Goal: Task Accomplishment & Management: Manage account settings

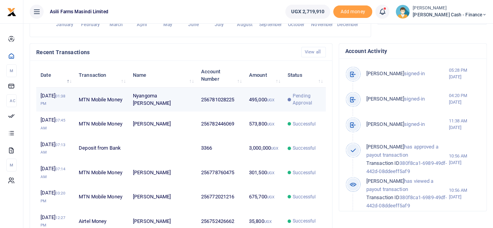
scroll to position [6, 6]
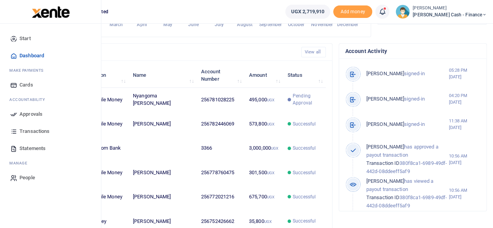
click at [21, 115] on span "Approvals" at bounding box center [30, 114] width 23 height 8
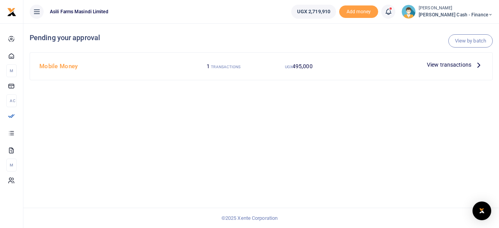
click at [476, 66] on icon at bounding box center [478, 64] width 9 height 9
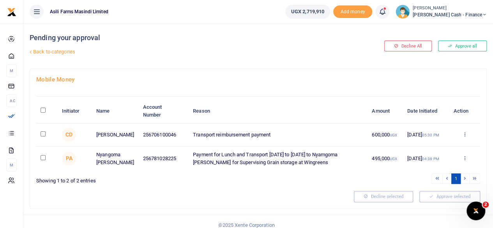
click at [44, 108] on input "\a \a : activate to sort column descending" at bounding box center [43, 110] width 5 height 5
checkbox input "true"
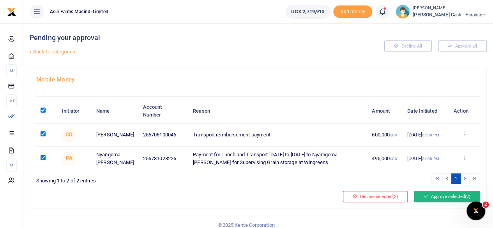
click at [450, 196] on button "Approve selected (2)" at bounding box center [447, 196] width 66 height 11
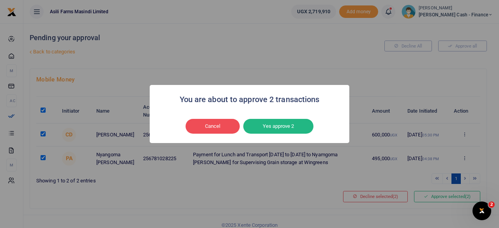
click at [288, 127] on button "Yes approve 2" at bounding box center [278, 126] width 70 height 15
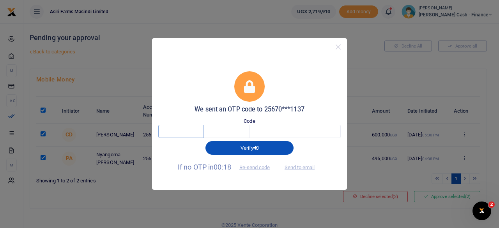
click at [184, 134] on input "text" at bounding box center [181, 131] width 46 height 13
type input "8"
type input "2"
type input "8"
type input "2"
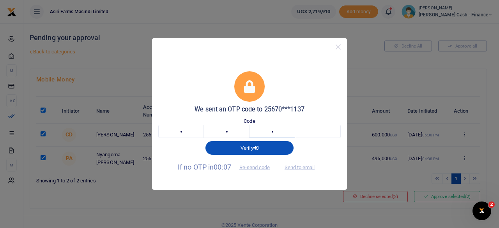
type input "2"
type input "1"
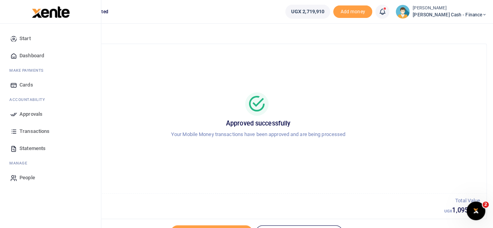
click at [26, 118] on link "Approvals" at bounding box center [50, 114] width 88 height 17
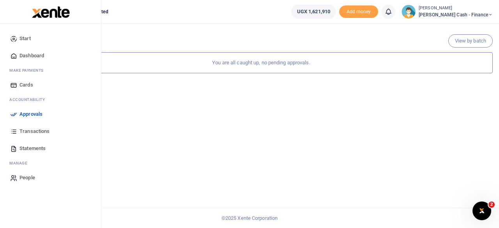
click at [33, 52] on span "Dashboard" at bounding box center [31, 56] width 25 height 8
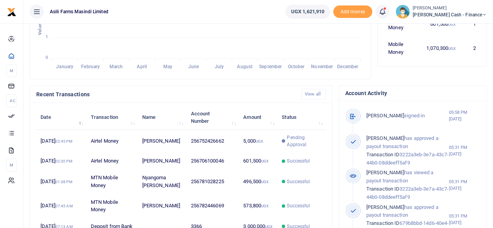
scroll to position [195, 0]
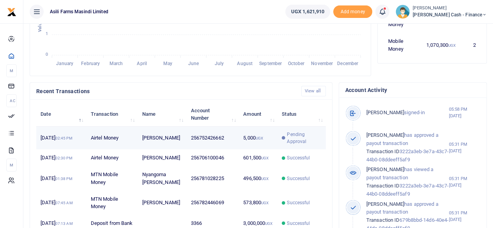
click at [192, 146] on td "256752426662" at bounding box center [212, 138] width 53 height 23
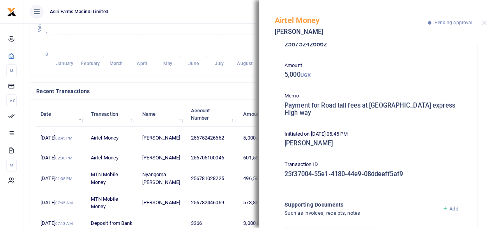
scroll to position [23, 0]
click at [233, 37] on icon "January January February February March March April April May May June June Jul…" at bounding box center [200, 5] width 328 height 129
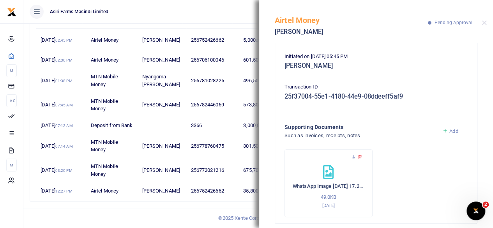
scroll to position [168, 0]
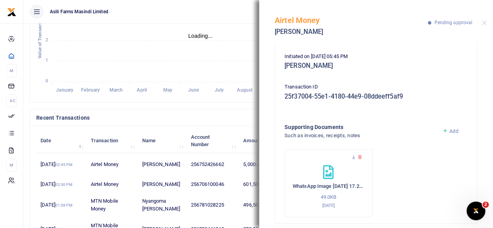
click at [227, 14] on ul "Asili Farms Masindi Limited" at bounding box center [151, 11] width 256 height 23
click at [482, 24] on button "Close" at bounding box center [484, 22] width 5 height 5
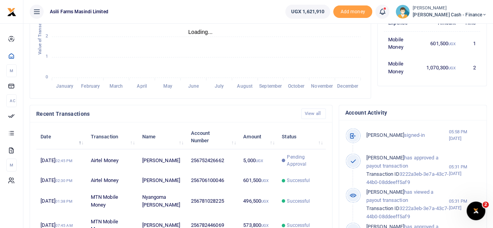
scroll to position [207, 0]
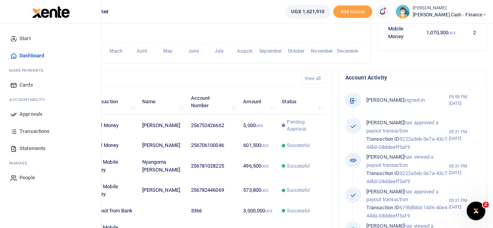
click at [36, 114] on span "Approvals" at bounding box center [30, 114] width 23 height 8
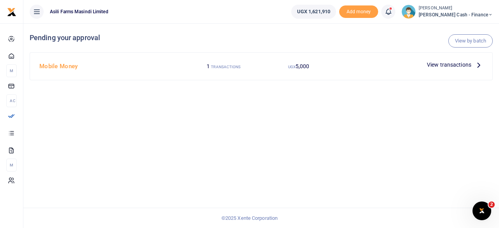
click at [477, 65] on icon at bounding box center [478, 64] width 9 height 9
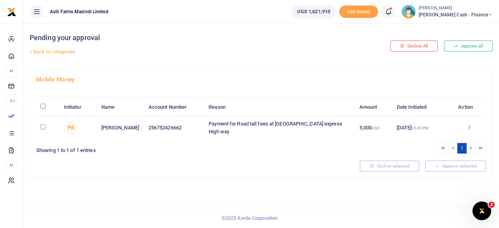
click at [45, 105] on input "\a \a : activate to sort column descending" at bounding box center [43, 106] width 5 height 5
checkbox input "true"
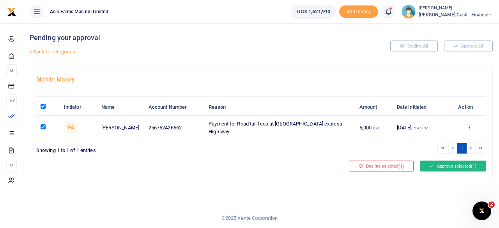
click at [453, 163] on button "Approve selected (1)" at bounding box center [453, 166] width 66 height 11
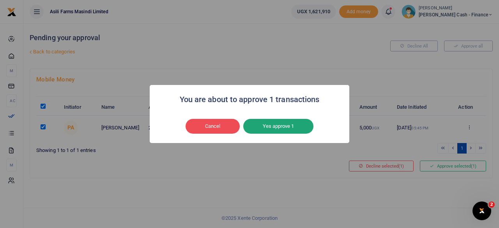
click at [270, 127] on button "Yes approve 1" at bounding box center [278, 126] width 70 height 15
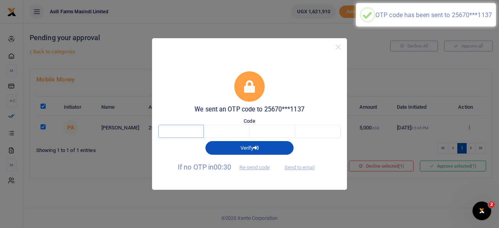
click at [181, 134] on input "text" at bounding box center [181, 131] width 46 height 13
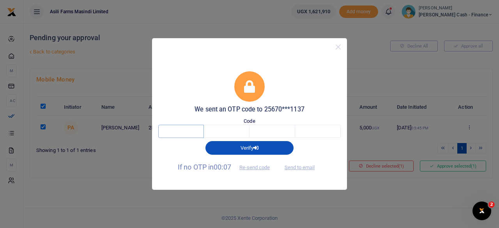
click at [185, 132] on input "text" at bounding box center [181, 131] width 46 height 13
click at [302, 166] on button "Send to email" at bounding box center [299, 167] width 43 height 13
click at [193, 136] on input "text" at bounding box center [181, 131] width 46 height 13
type input "7"
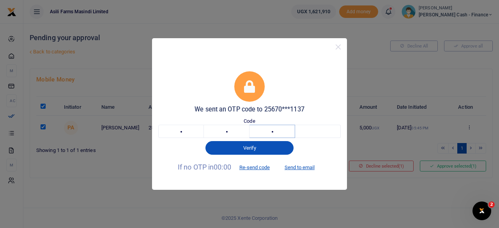
type input "1"
type input "4"
